Goal: Use online tool/utility: Utilize a website feature to perform a specific function

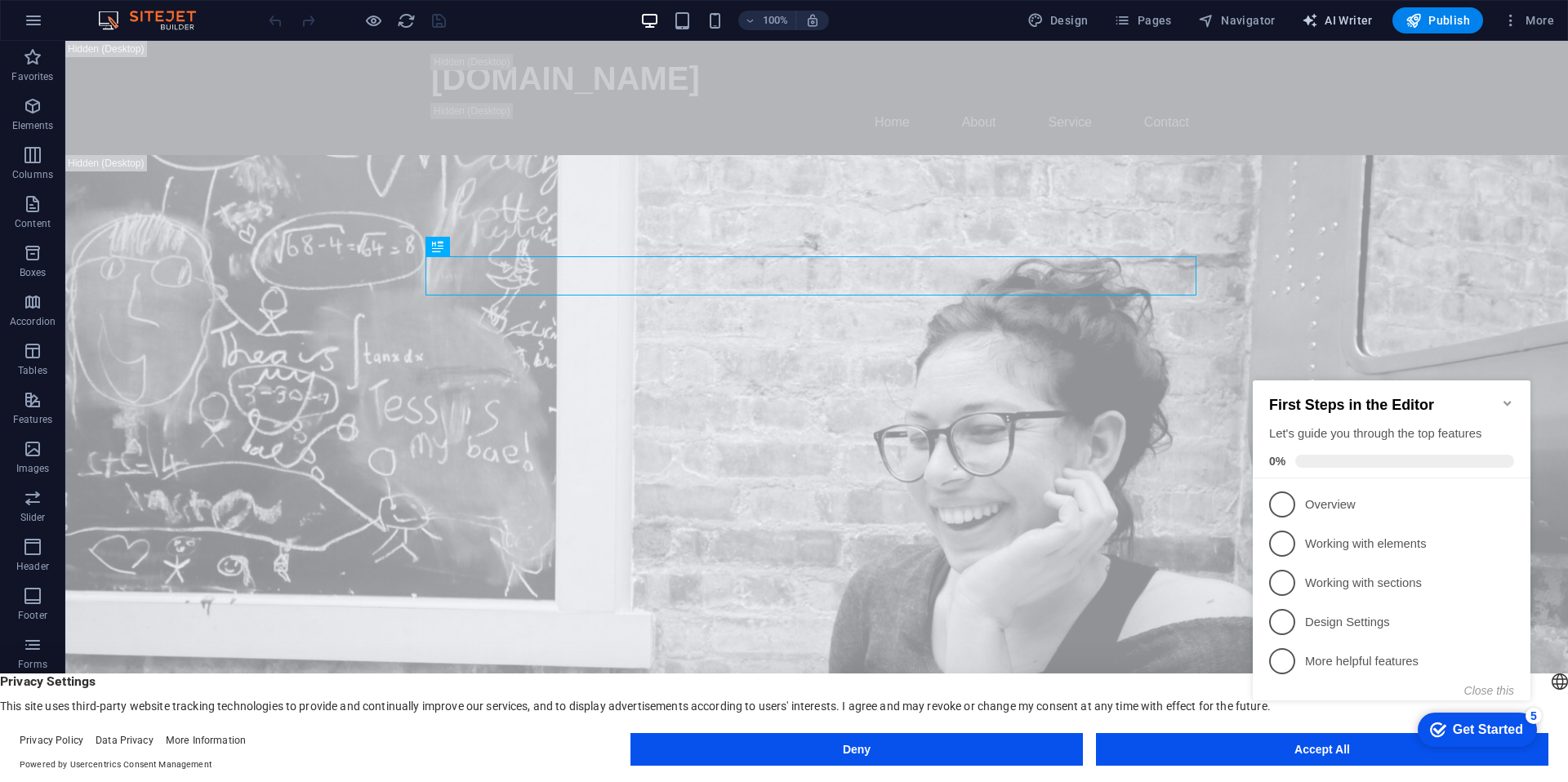
click at [1366, 23] on span "AI Writer" at bounding box center [1338, 20] width 71 height 16
select select "English"
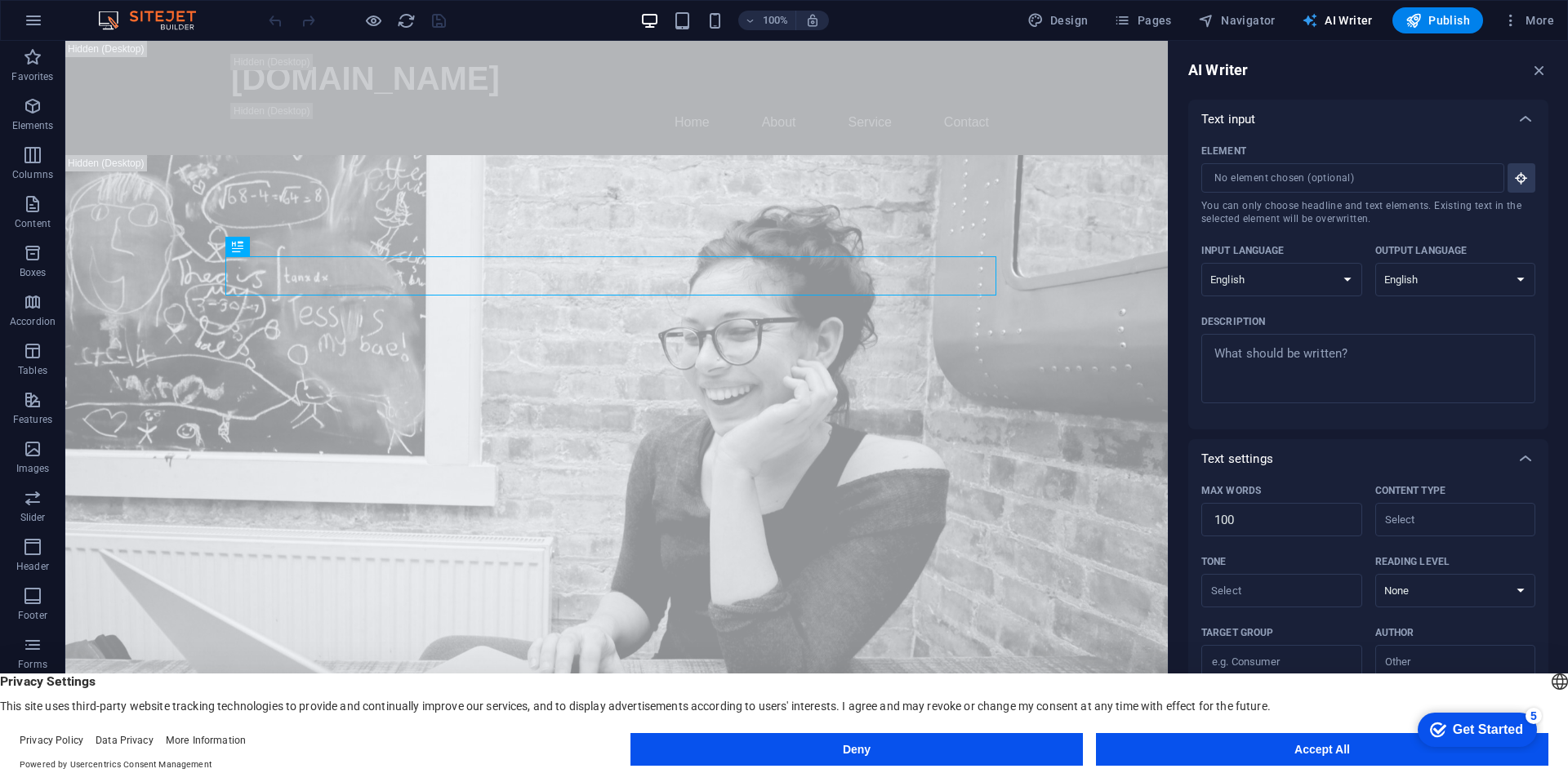
click at [1343, 25] on span "AI Writer" at bounding box center [1338, 20] width 71 height 16
click at [1344, 282] on select "Albanian Arabic Armenian Awadhi Azerbaijani Bashkir Basque Belarusian Bengali B…" at bounding box center [1282, 279] width 161 height 34
click at [1202, 263] on select "Albanian Arabic Armenian Awadhi Azerbaijani Bashkir Basque Belarusian Bengali B…" at bounding box center [1282, 279] width 161 height 34
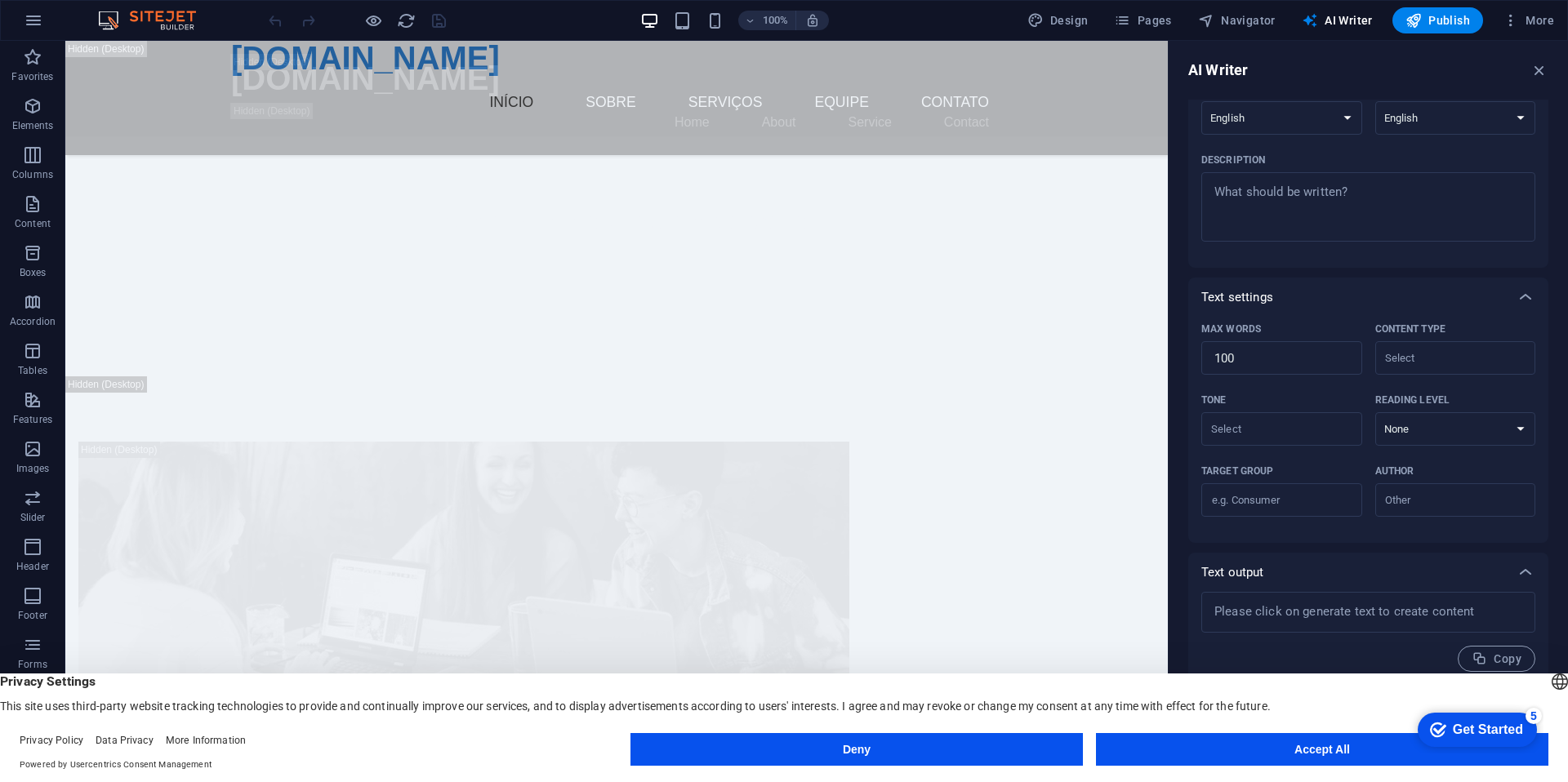
scroll to position [655, 0]
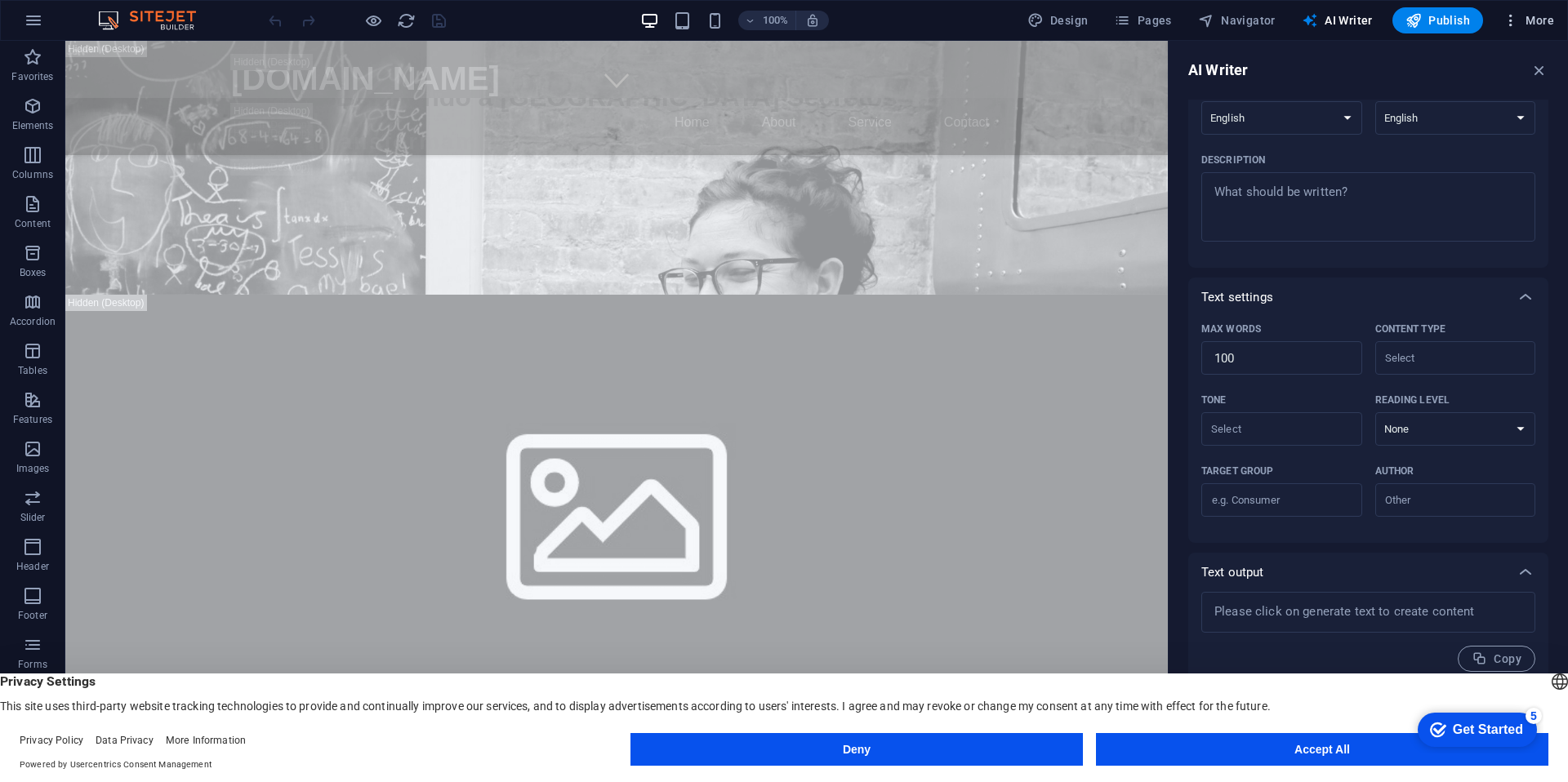
click at [1505, 22] on icon "button" at bounding box center [1511, 20] width 16 height 16
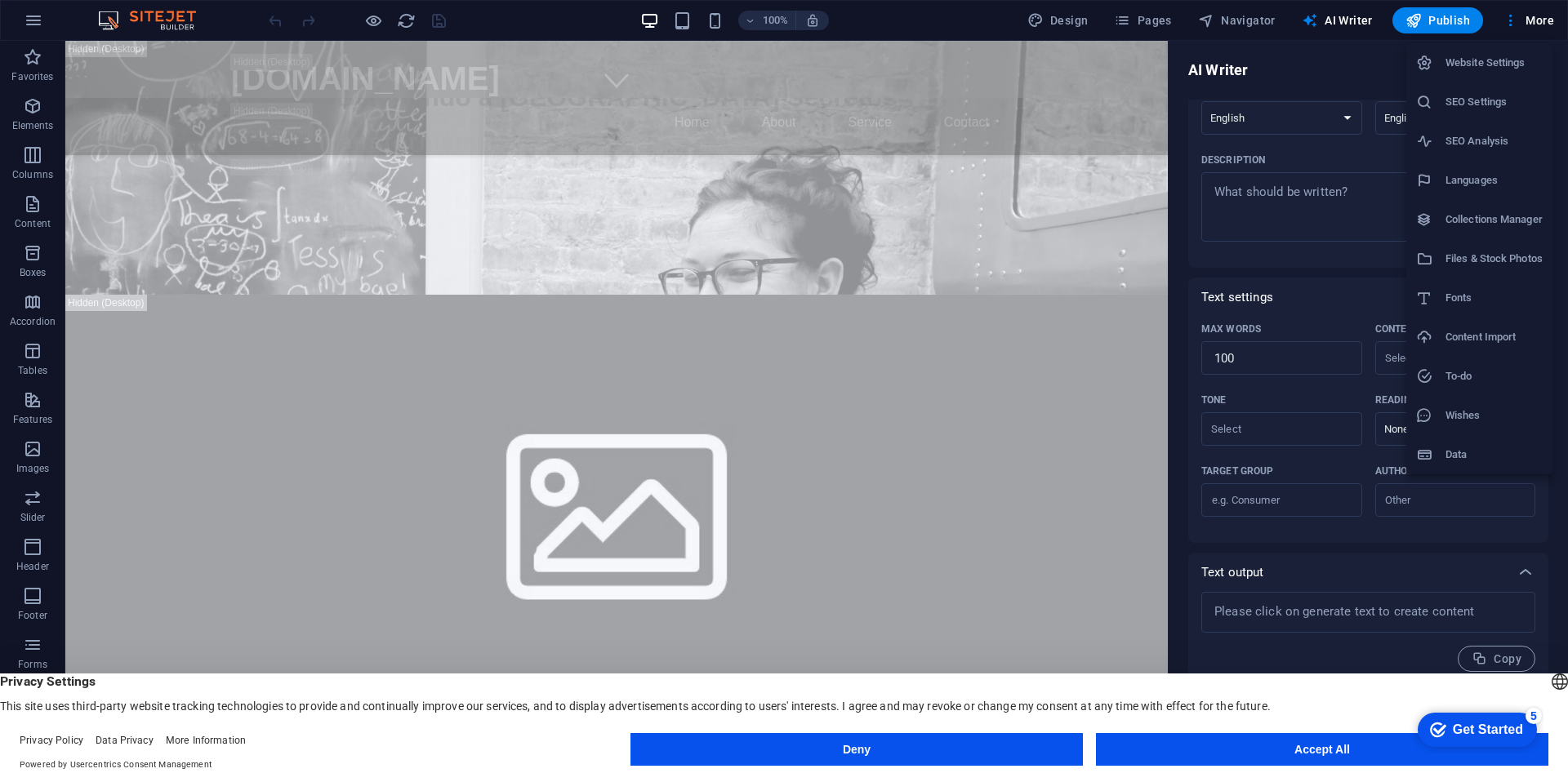
click at [41, 12] on div at bounding box center [784, 391] width 1568 height 782
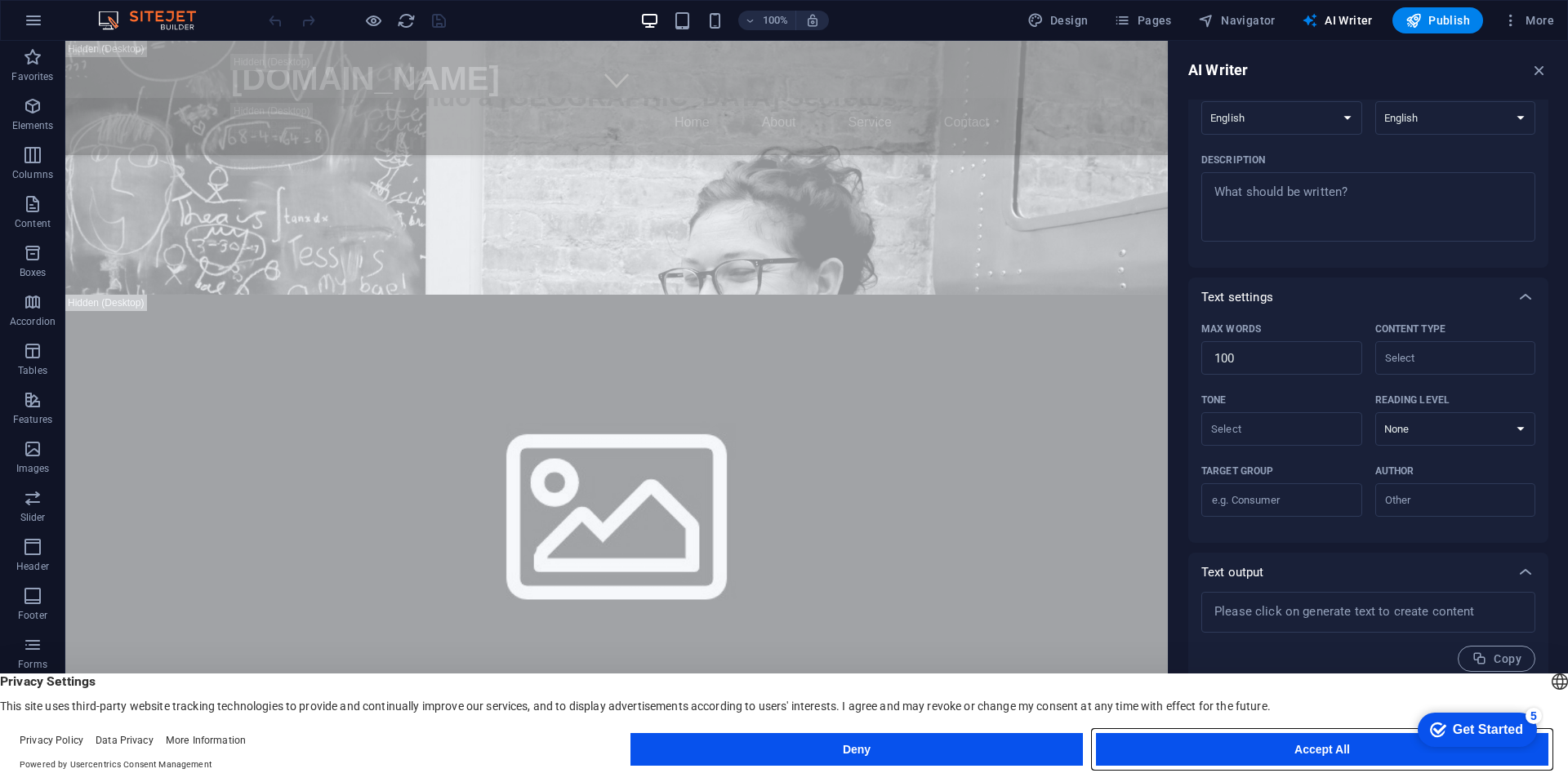
click at [1384, 746] on button "Accept All" at bounding box center [1322, 750] width 453 height 33
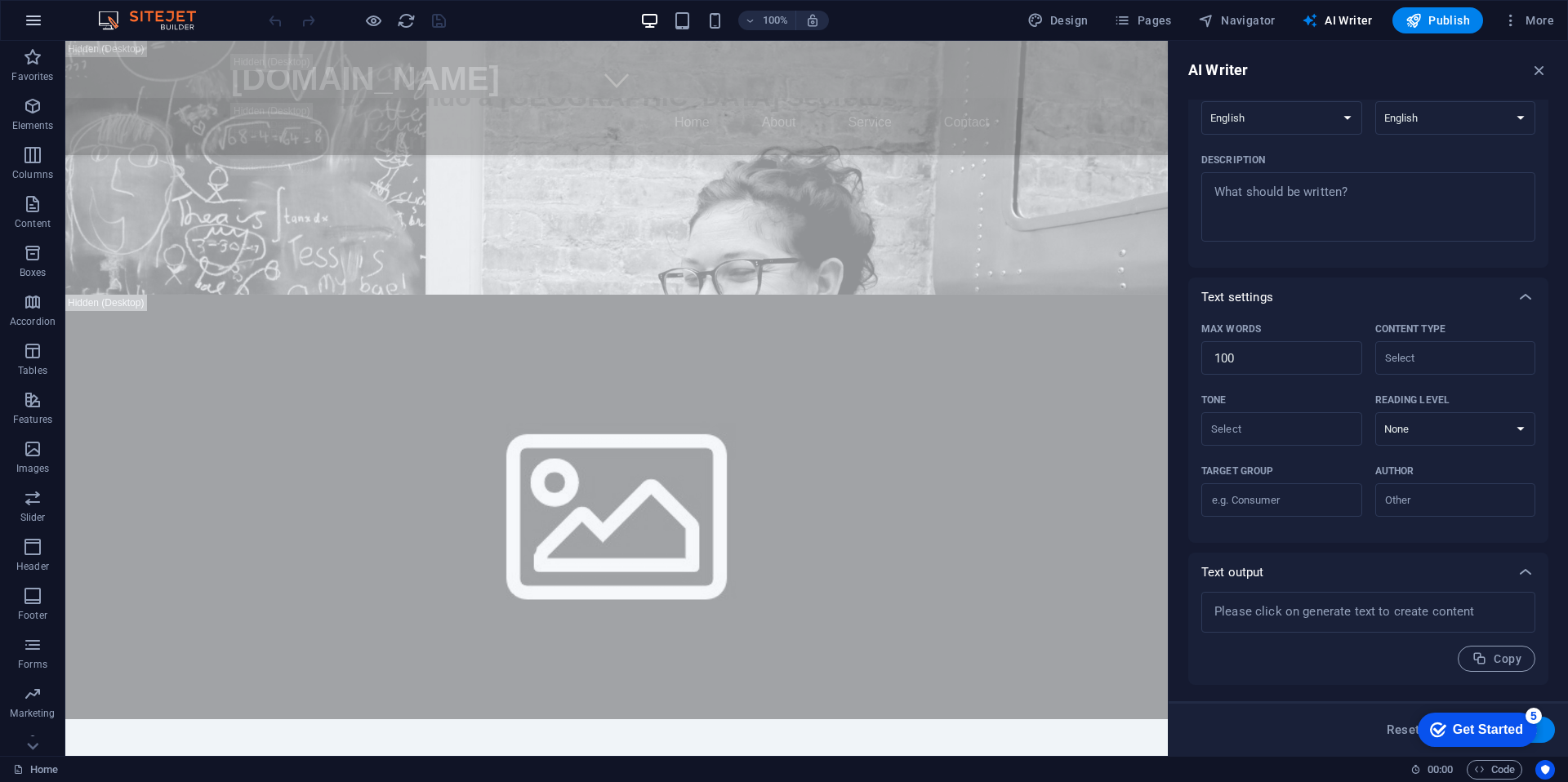
click at [31, 28] on icon "button" at bounding box center [33, 20] width 20 height 20
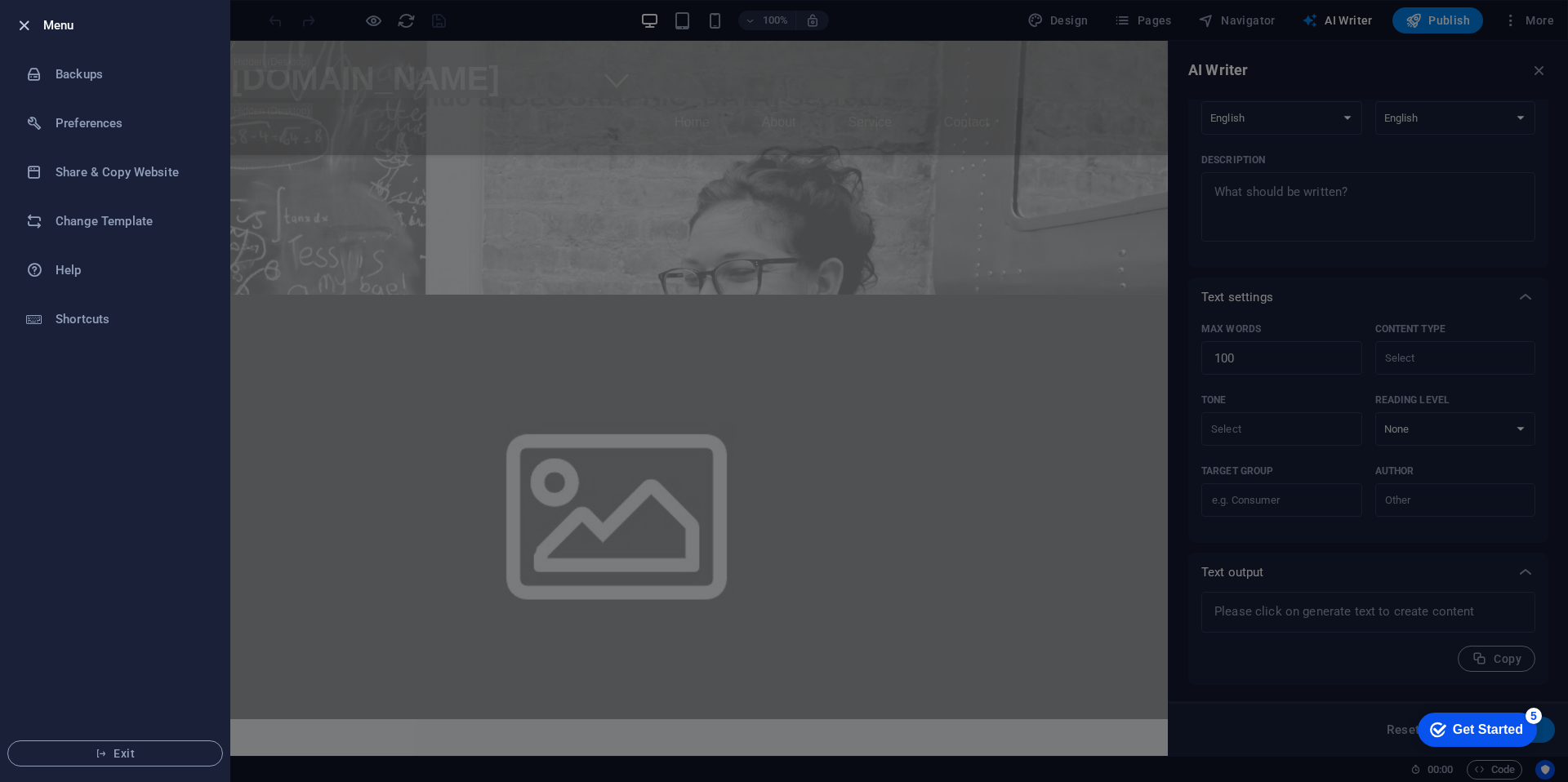
click at [16, 22] on icon "button" at bounding box center [24, 26] width 19 height 19
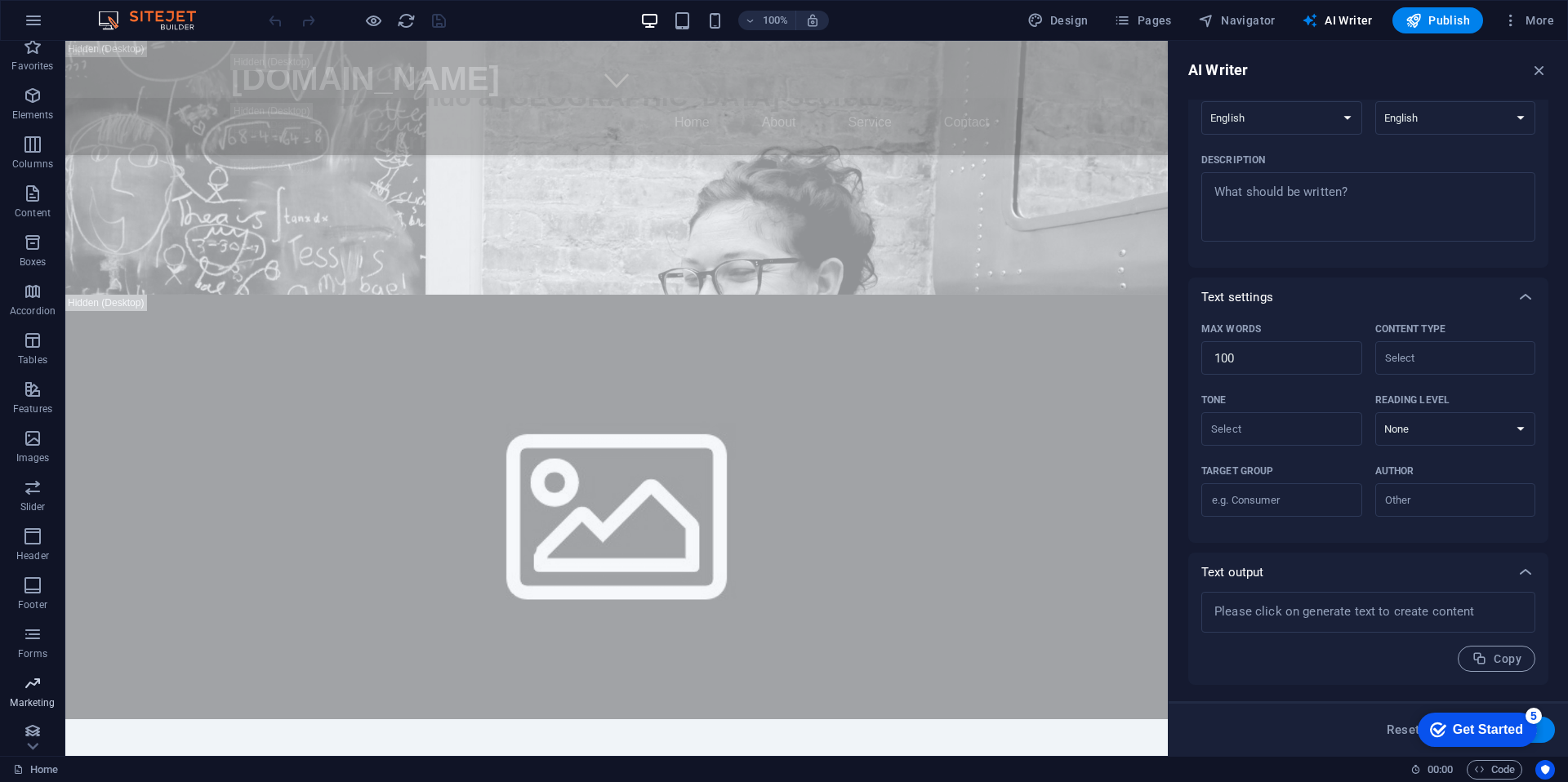
scroll to position [20, 0]
click at [1552, 23] on span "More" at bounding box center [1528, 20] width 51 height 16
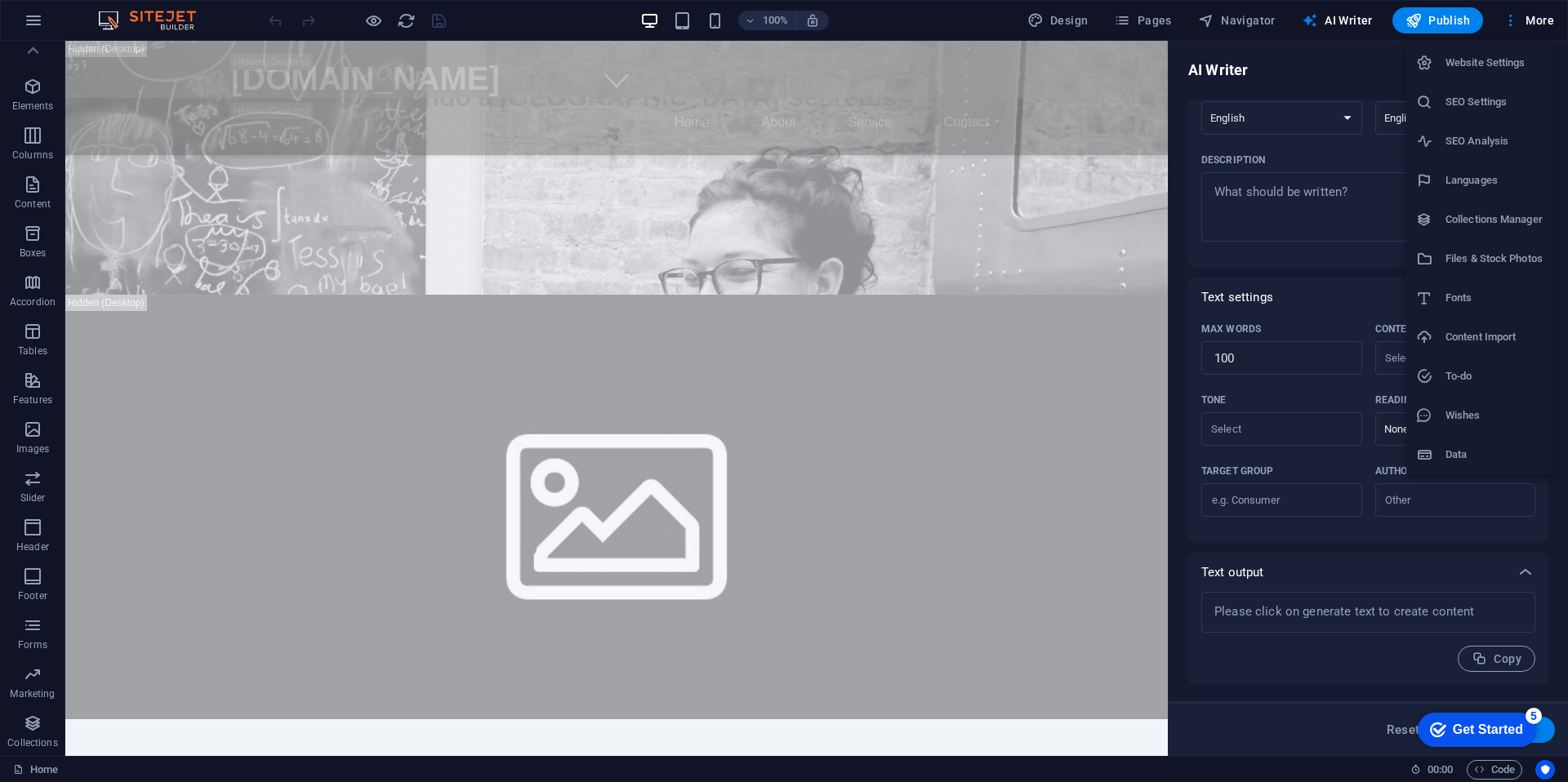
click at [38, 25] on div at bounding box center [784, 391] width 1568 height 782
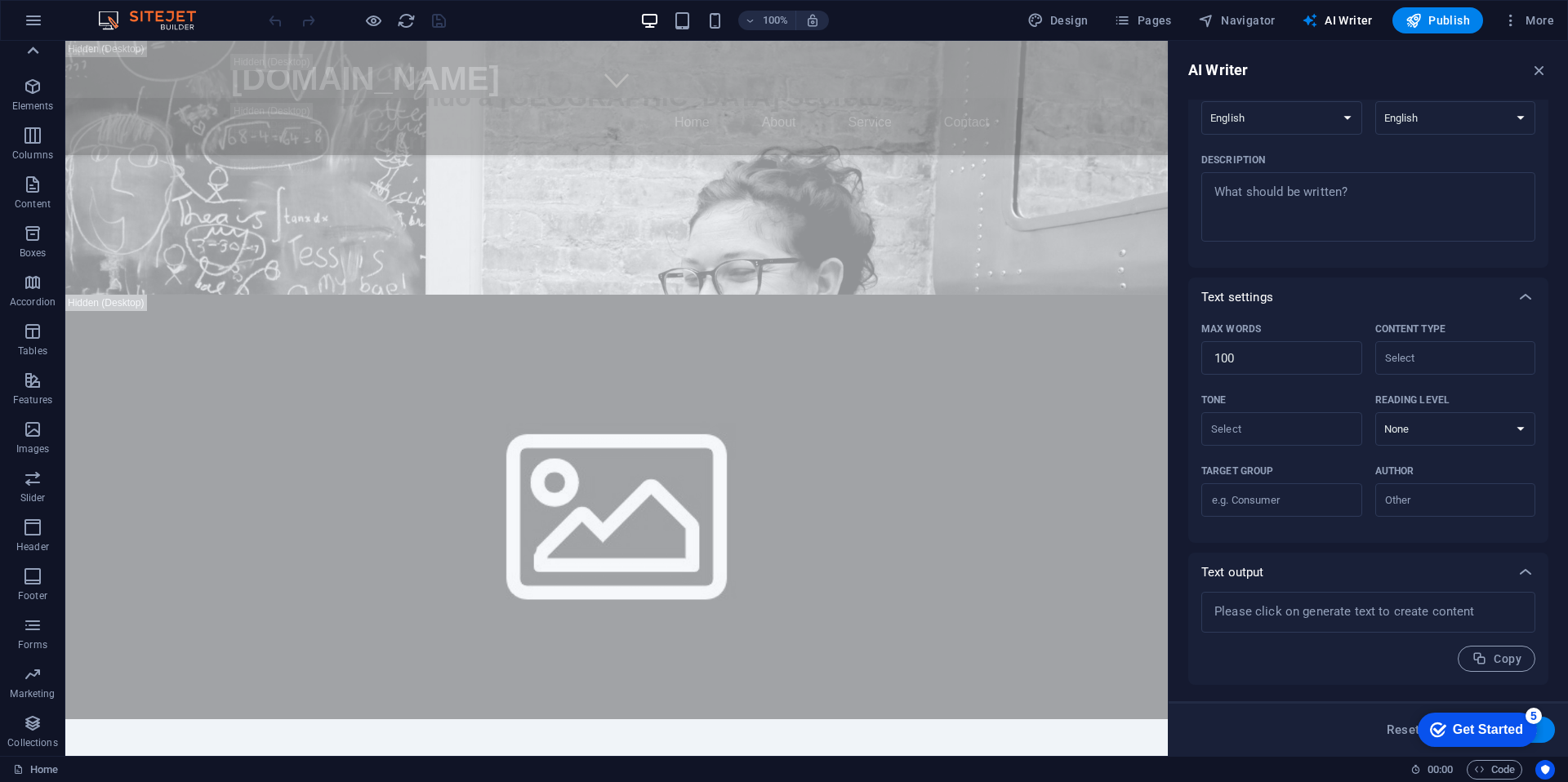
click at [27, 53] on icon at bounding box center [33, 50] width 22 height 22
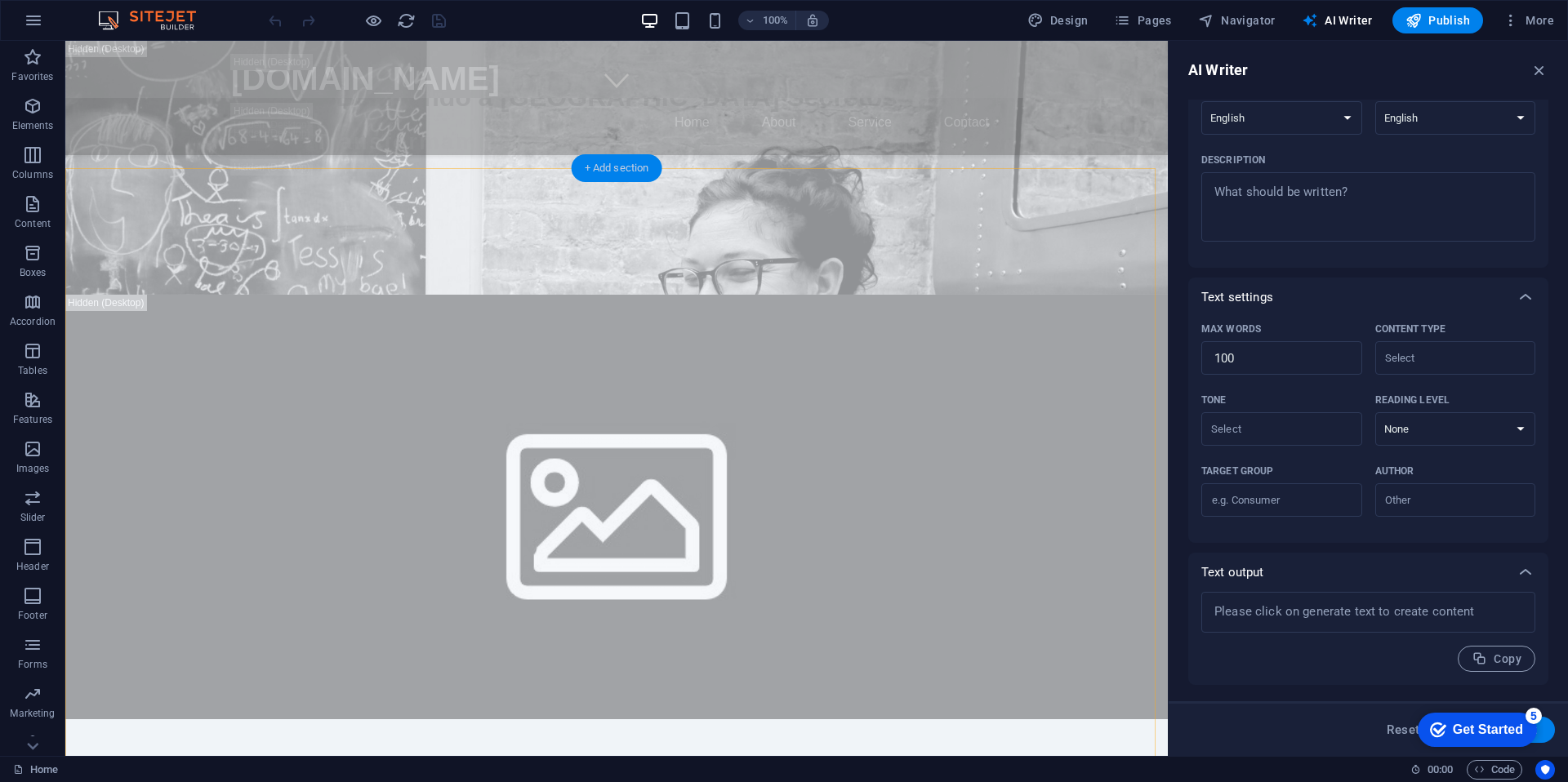
click at [639, 168] on div "+ Add section" at bounding box center [617, 168] width 91 height 28
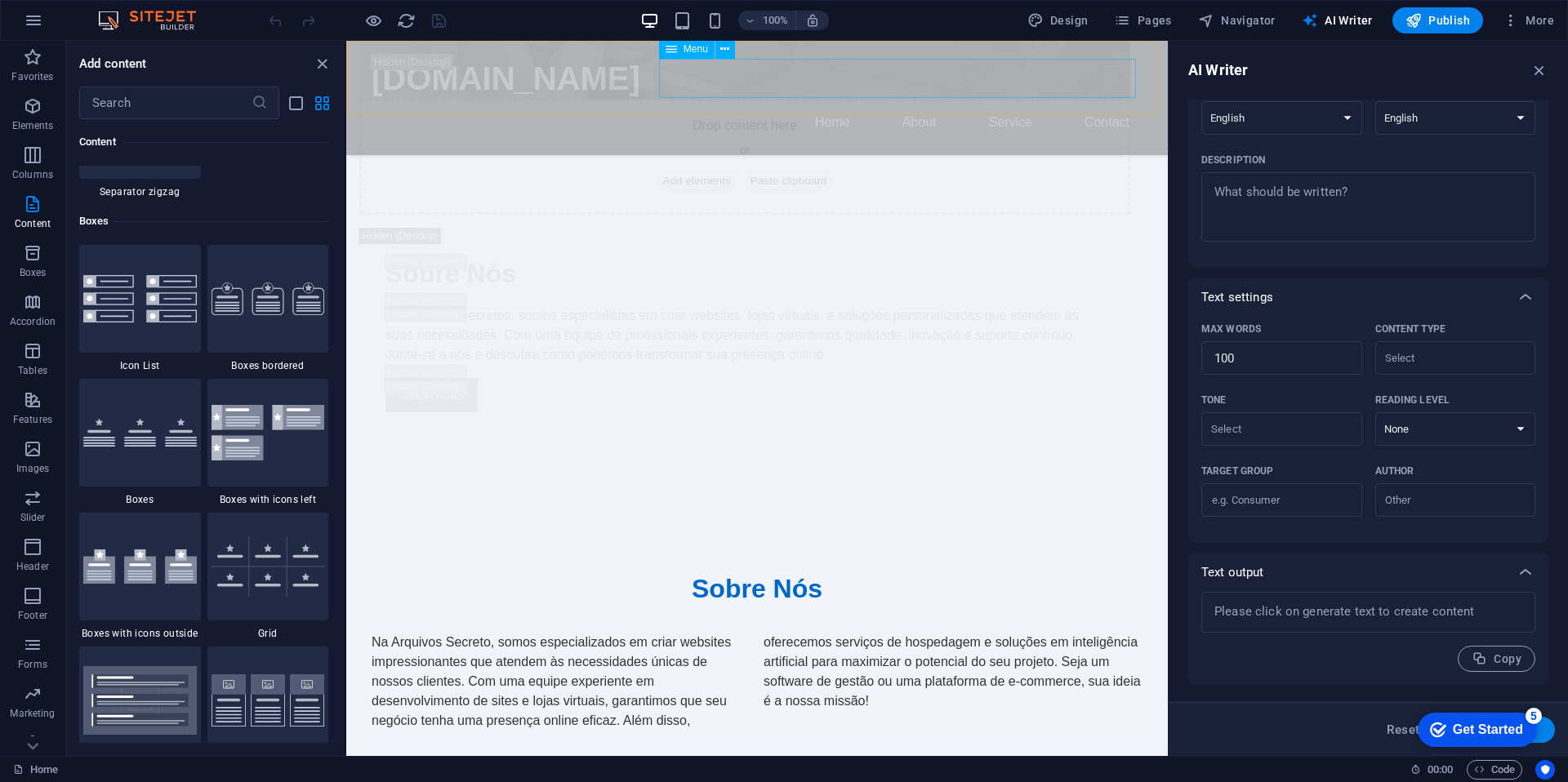
scroll to position [3300, 0]
